Goal: Information Seeking & Learning: Learn about a topic

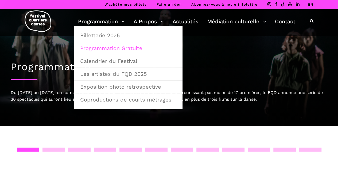
click at [114, 50] on link "Programmation Gratuite" at bounding box center [128, 48] width 103 height 12
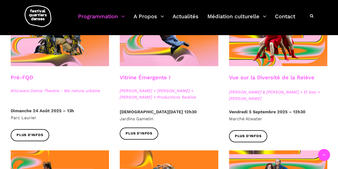
scroll to position [160, 0]
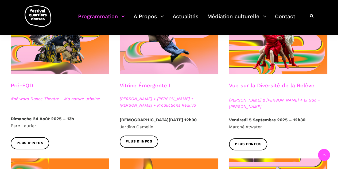
click at [278, 86] on h3 "Vue sur la Diversité de la Relève" at bounding box center [272, 88] width 86 height 13
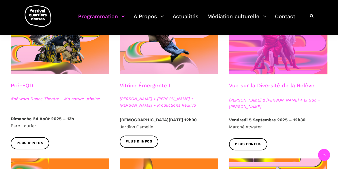
click at [279, 60] on span at bounding box center [278, 41] width 98 height 66
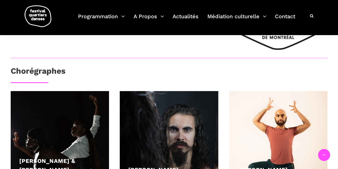
scroll to position [374, 0]
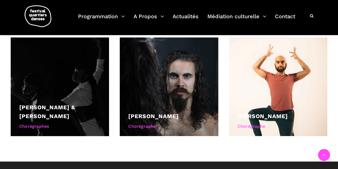
click at [75, 71] on div at bounding box center [60, 86] width 98 height 98
click at [44, 103] on div "[PERSON_NAME] & [PERSON_NAME]" at bounding box center [59, 112] width 81 height 18
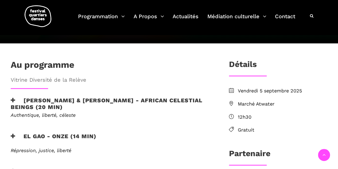
scroll to position [134, 0]
click at [199, 112] on div "Authentique, liberté, céleste Portée par leurs racines africaines et une pratiq…" at bounding box center [111, 118] width 212 height 13
drag, startPoint x: 152, startPoint y: 82, endPoint x: 154, endPoint y: 87, distance: 5.9
click at [154, 97] on h3 "Athena Lucie Assamba & Leah Danga - African Celestial Beings (20 min)" at bounding box center [111, 103] width 201 height 13
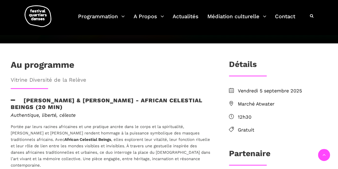
copy h3 "African Celestial Beings (20 min)"
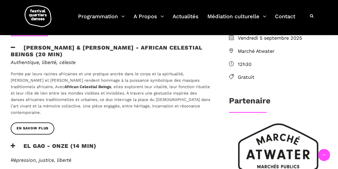
scroll to position [187, 0]
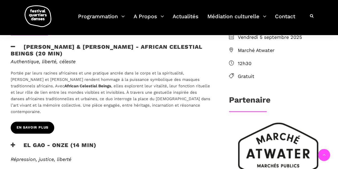
click at [38, 125] on span "EN SAVOIR PLUS" at bounding box center [33, 128] width 32 height 6
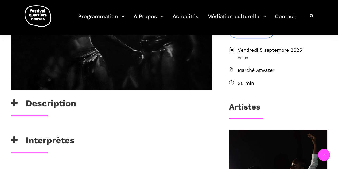
scroll to position [187, 0]
